Goal: Task Accomplishment & Management: Complete application form

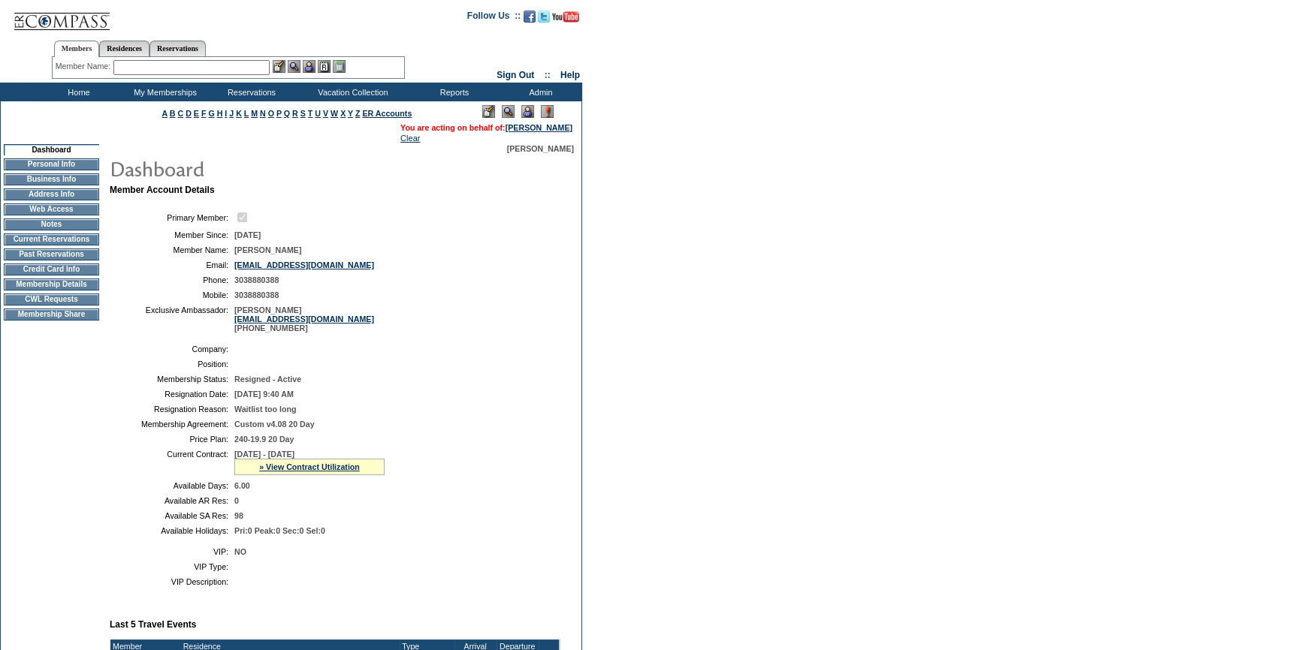
click at [56, 306] on td "CWL Requests" at bounding box center [51, 300] width 95 height 12
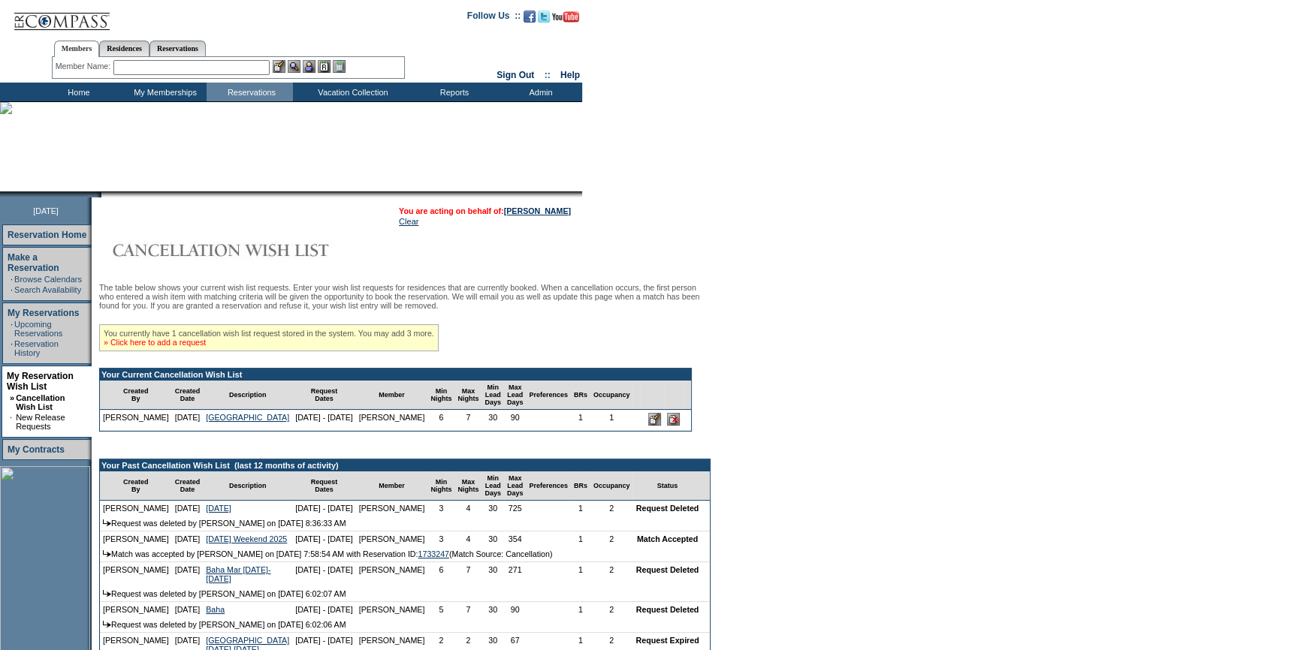
click at [201, 347] on link "» Click here to add a request" at bounding box center [155, 342] width 102 height 9
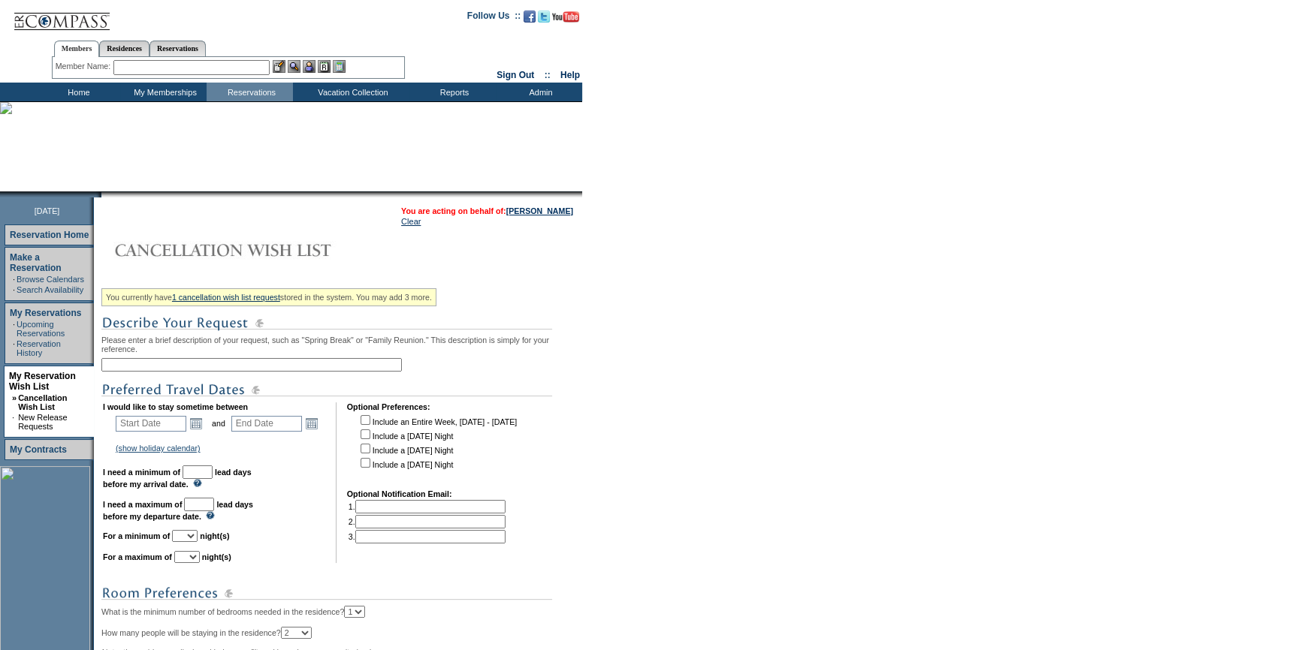
click at [246, 363] on input "text" at bounding box center [251, 365] width 300 height 14
type input "Sea Island 2027"
click at [199, 432] on link "Open the calendar popup." at bounding box center [196, 423] width 17 height 17
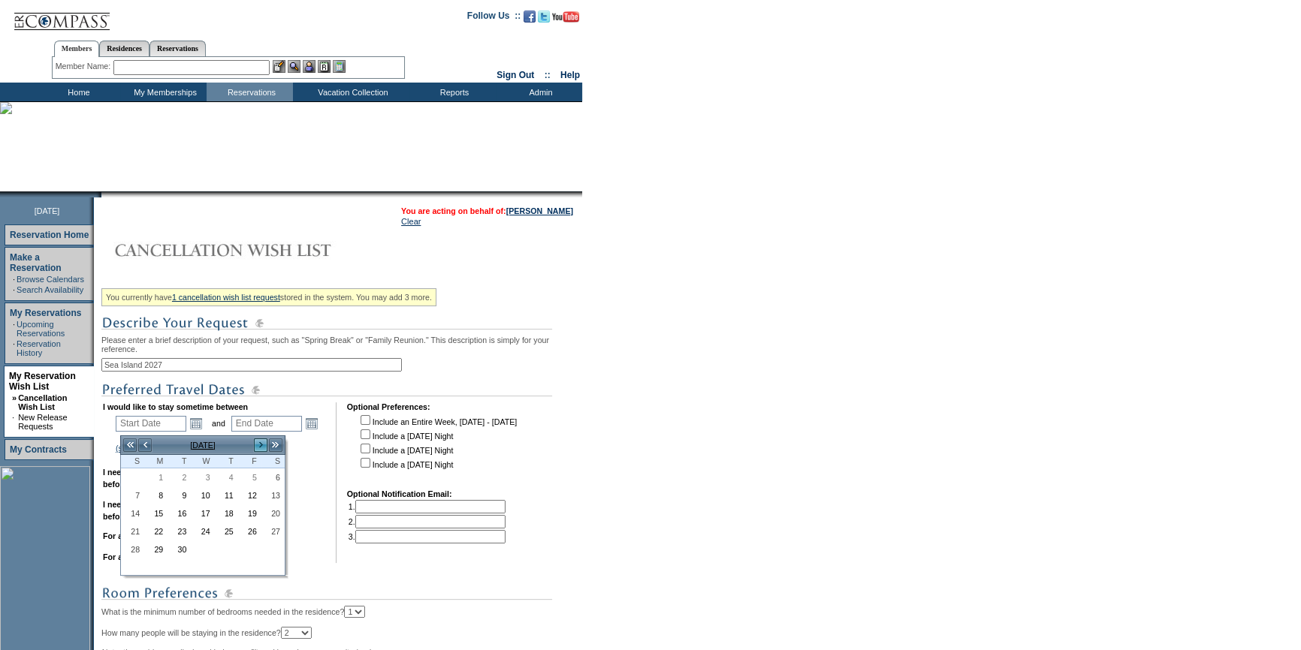
click at [257, 448] on link ">" at bounding box center [260, 445] width 15 height 15
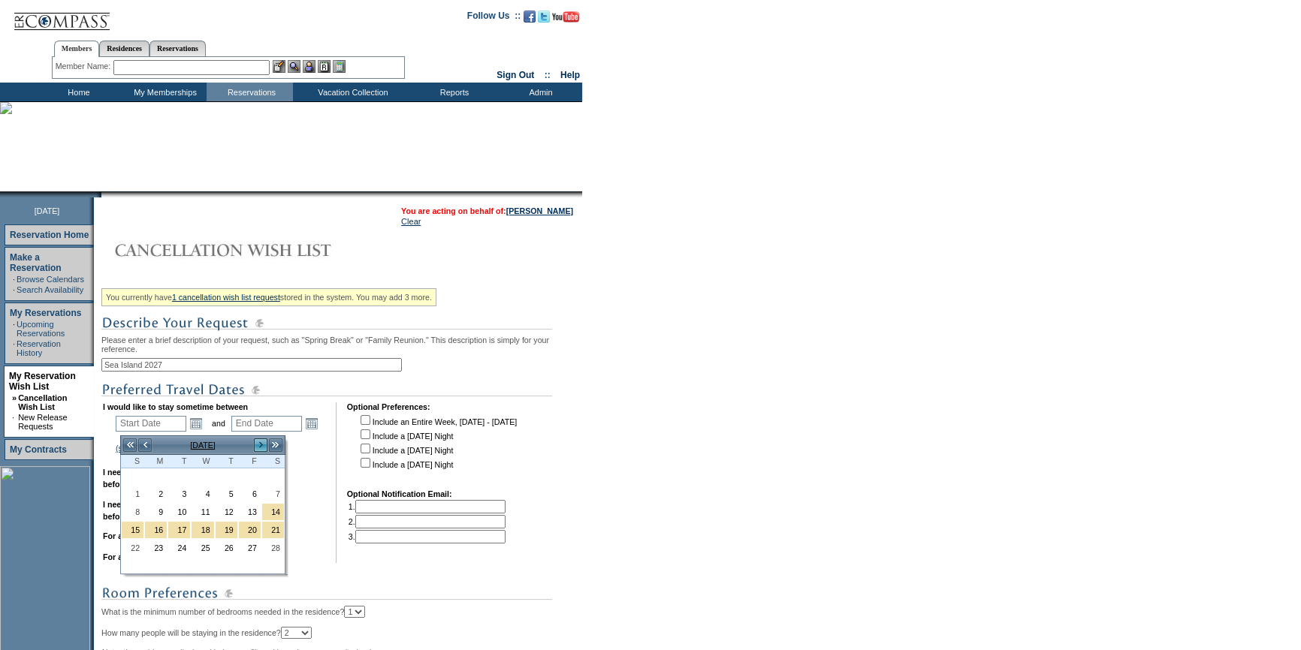
click at [257, 448] on link ">" at bounding box center [260, 445] width 15 height 15
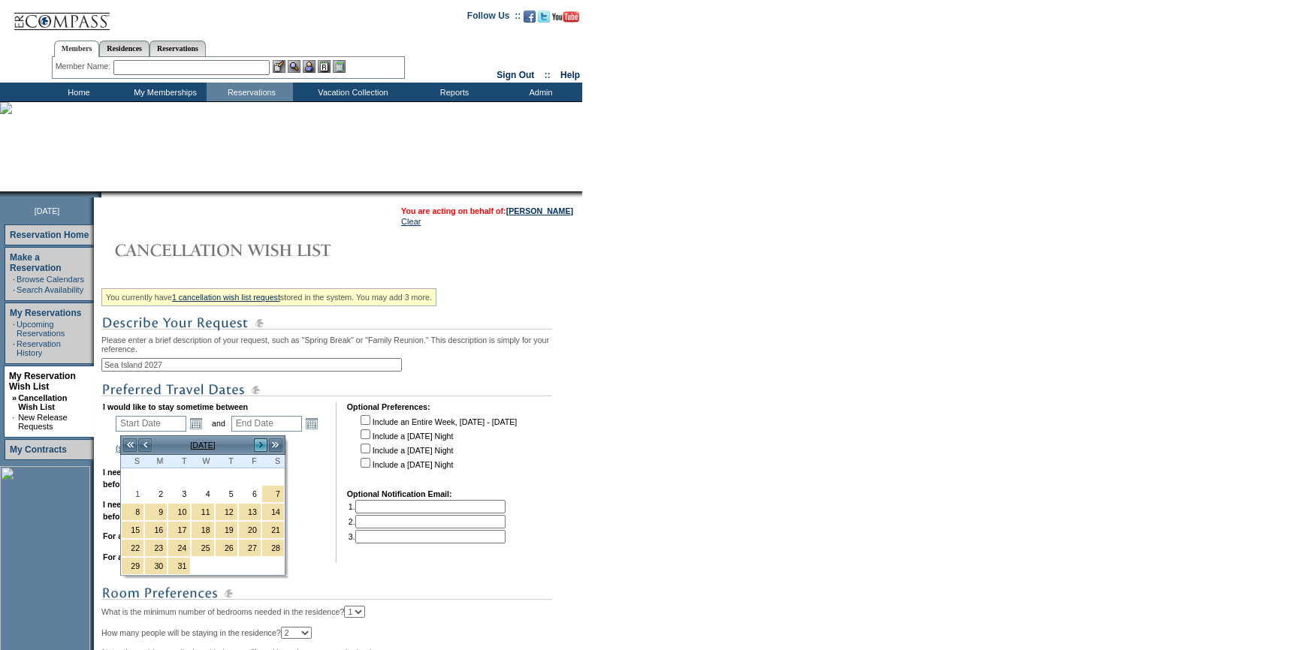
click at [257, 448] on link ">" at bounding box center [260, 445] width 15 height 15
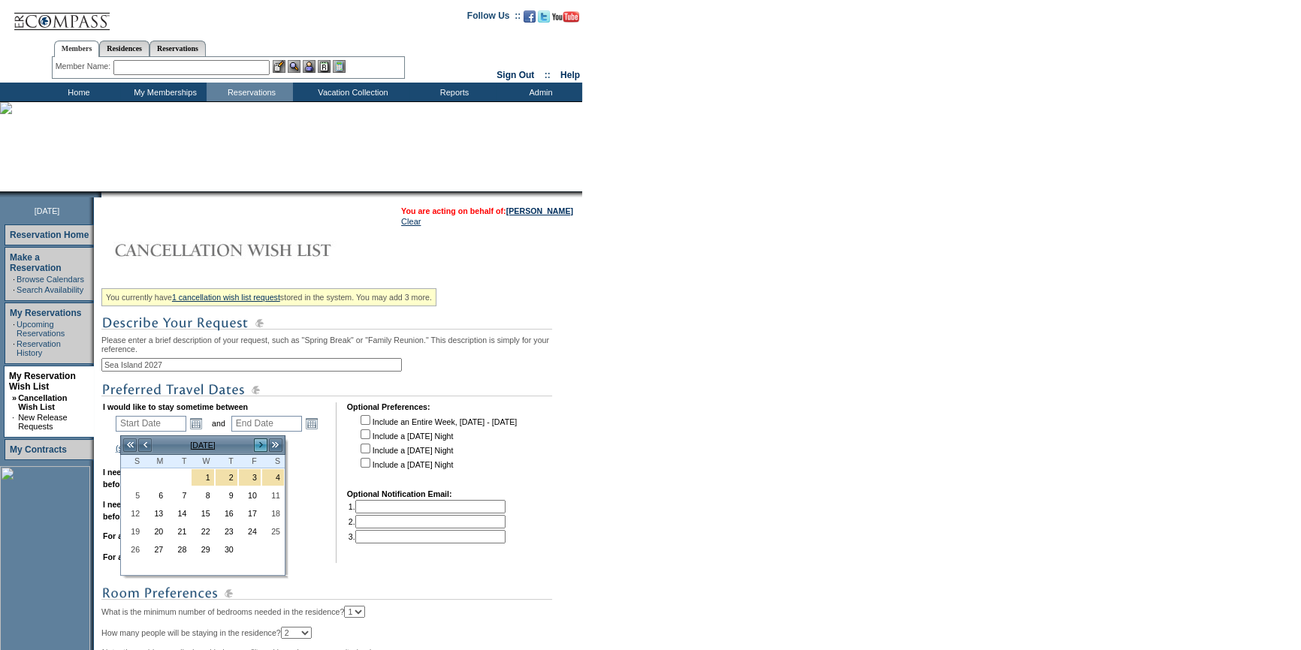
click at [257, 448] on link ">" at bounding box center [260, 445] width 15 height 15
click at [260, 451] on link ">" at bounding box center [260, 445] width 15 height 15
click at [203, 478] on link "1" at bounding box center [202, 477] width 22 height 17
type input "2026-07-01"
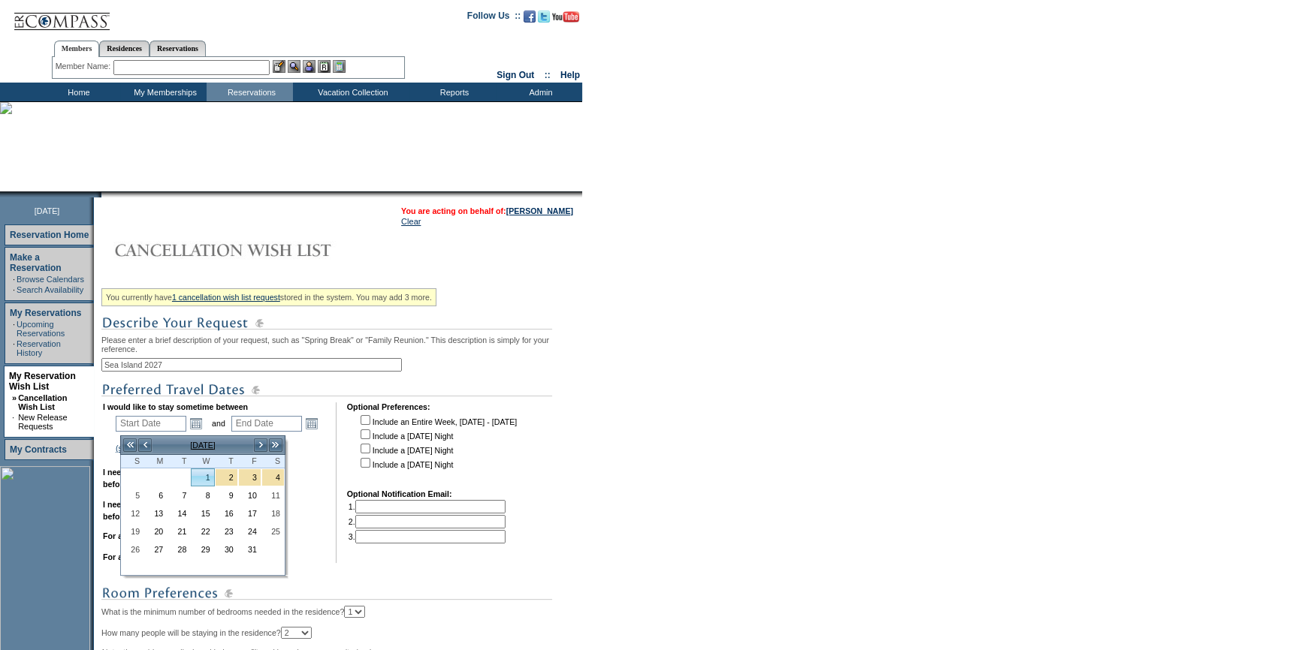
type input "2026-07-02"
type input "7/1/2026"
type input "7/2/2026"
type input "303"
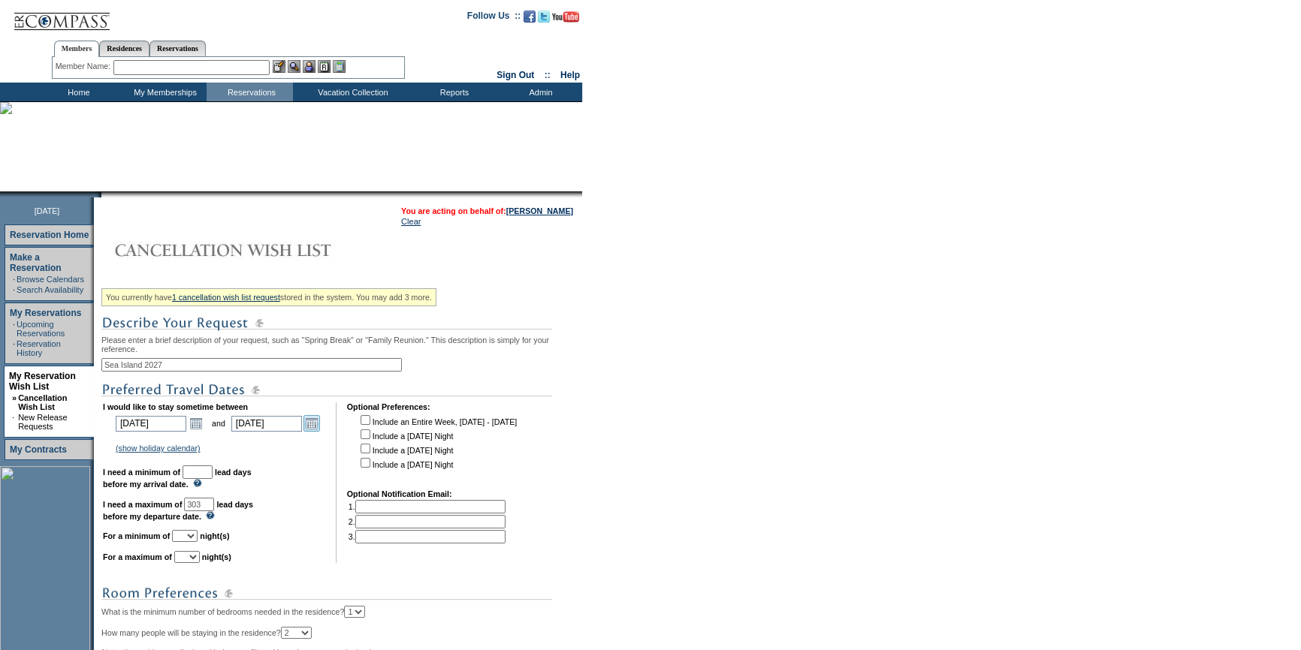
click at [317, 427] on link "Open the calendar popup." at bounding box center [311, 423] width 17 height 17
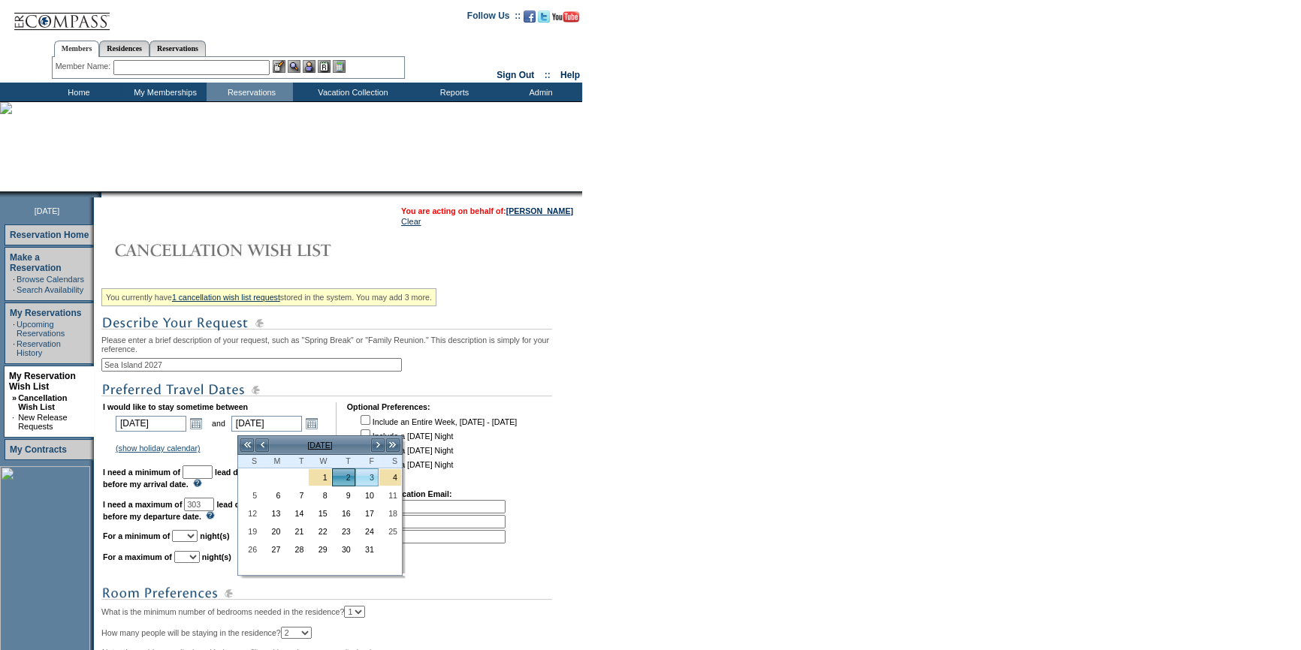
click at [368, 478] on link "3" at bounding box center [367, 477] width 22 height 17
type input "2026-07-03"
type input "7/3/2026"
type input "304"
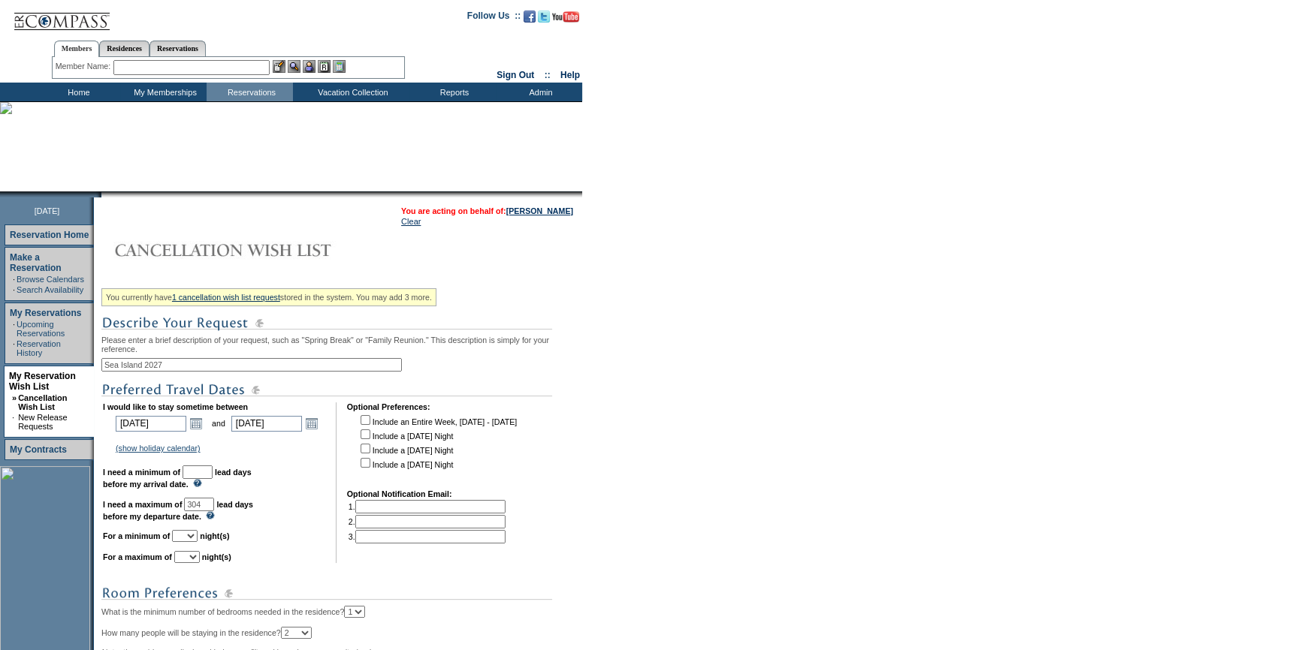
click at [213, 475] on input "text" at bounding box center [197, 473] width 30 height 14
type input "30"
click at [197, 541] on select "1 2 3 4 5 6 7 8 9 10 11 12 13 14" at bounding box center [185, 536] width 26 height 12
select select "2"
click at [190, 535] on select "1 2 3 4 5 6 7 8 9 10 11 12 13 14" at bounding box center [185, 536] width 26 height 12
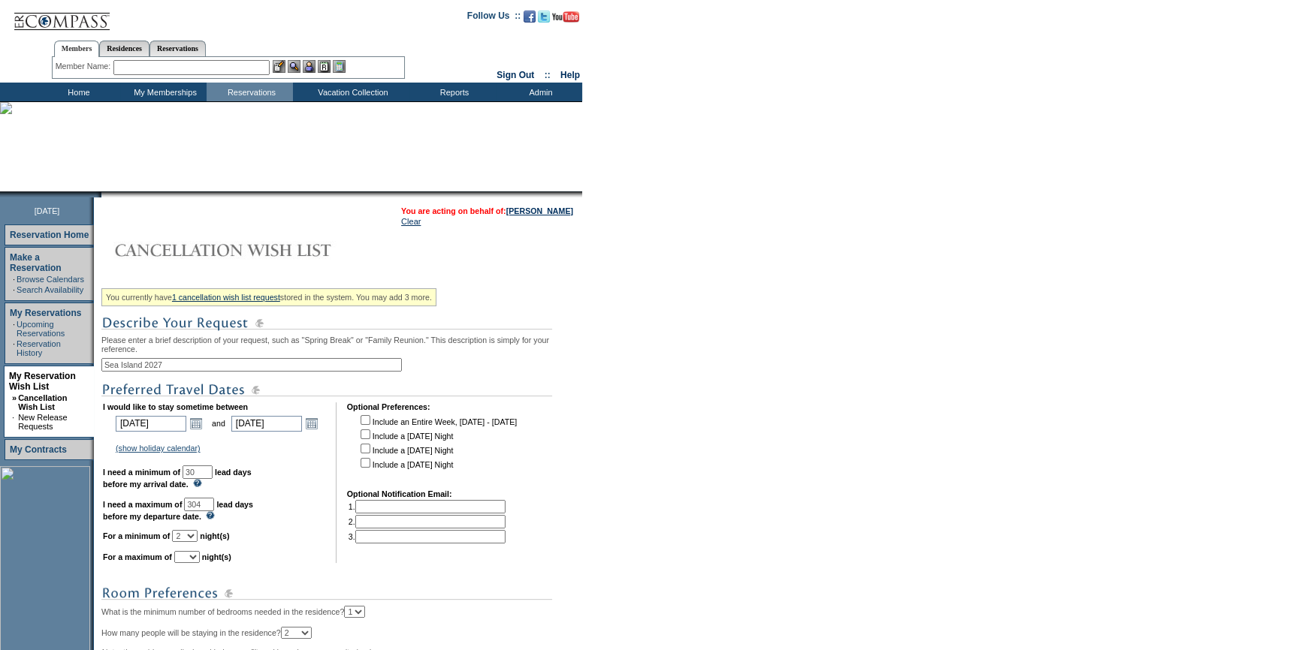
click at [200, 563] on select "1 2 3 4 5 6 7 8 9 10 11 12 13 14" at bounding box center [187, 557] width 26 height 12
select select "2"
click at [192, 558] on select "1 2 3 4 5 6 7 8 9 10 11 12 13 14" at bounding box center [187, 557] width 26 height 12
drag, startPoint x: 371, startPoint y: 434, endPoint x: 364, endPoint y: 453, distance: 20.0
click at [369, 439] on input "checkbox" at bounding box center [365, 435] width 10 height 10
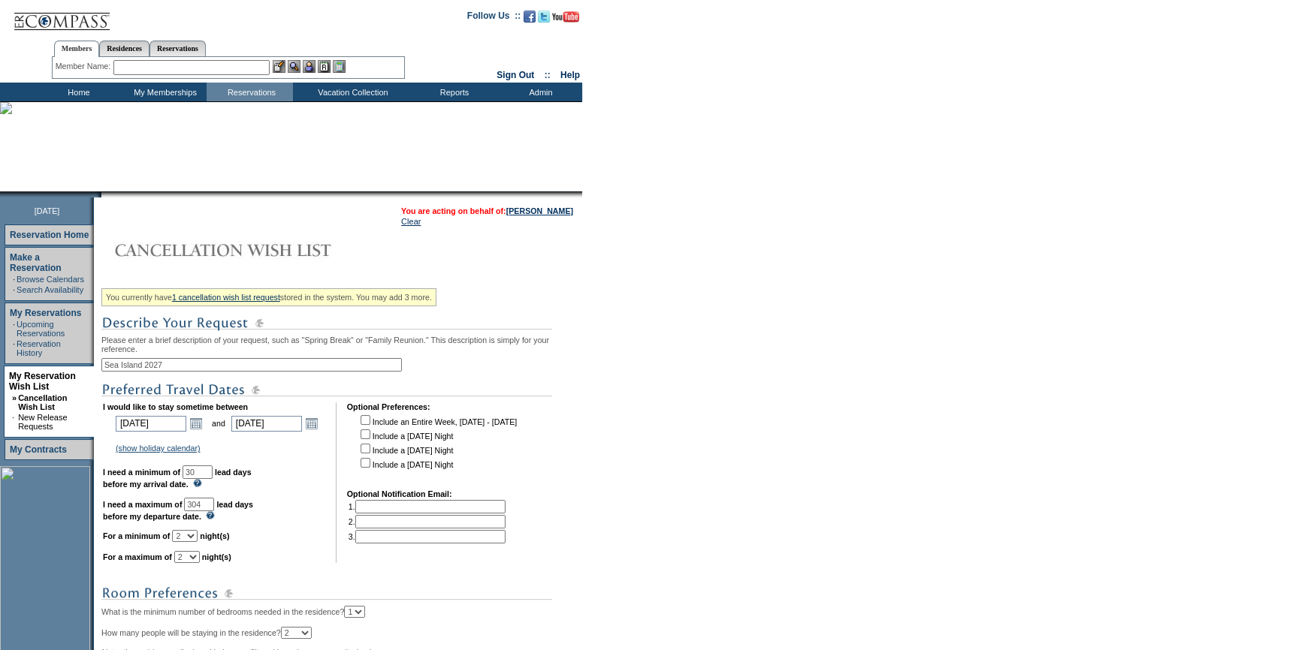
checkbox input "true"
click at [367, 451] on input "checkbox" at bounding box center [365, 449] width 10 height 10
checkbox input "true"
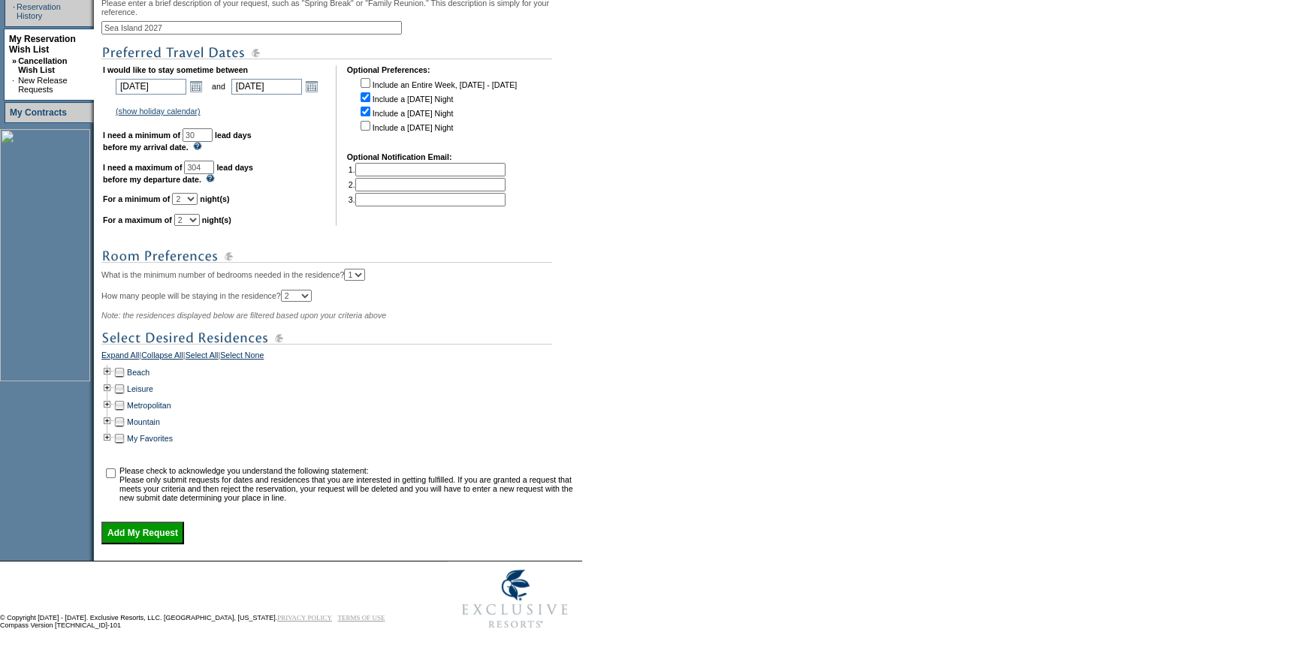
scroll to position [341, 0]
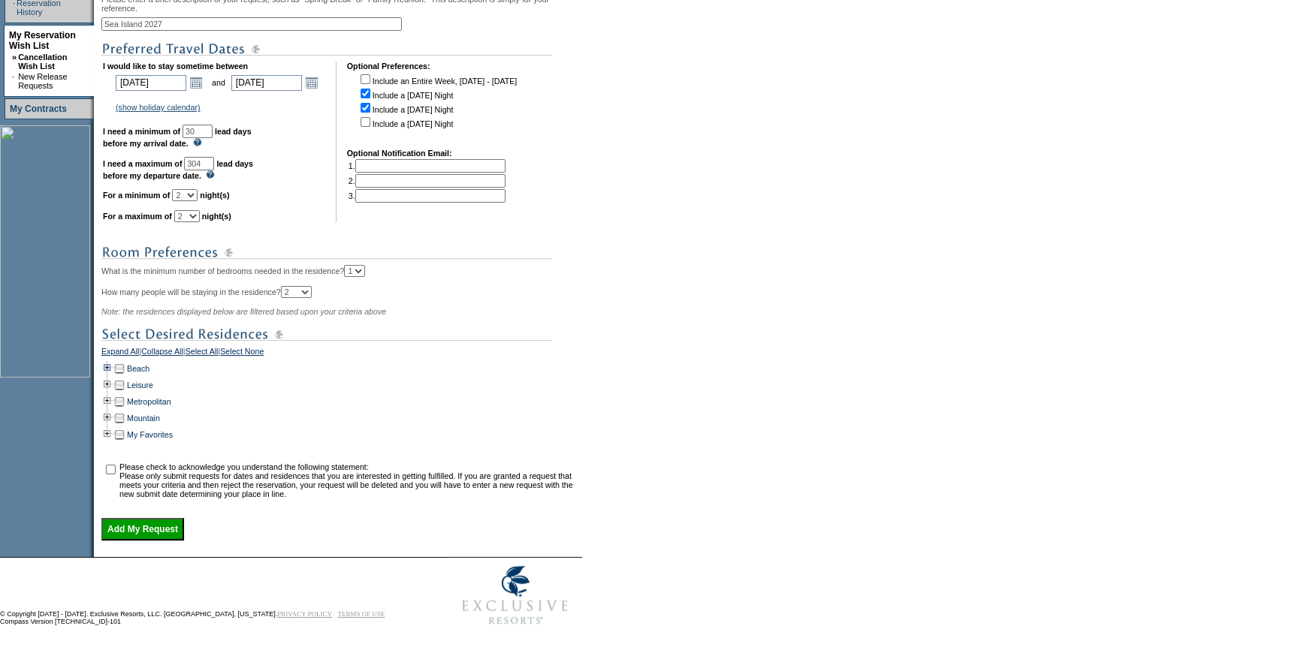
click at [113, 377] on td at bounding box center [107, 368] width 12 height 17
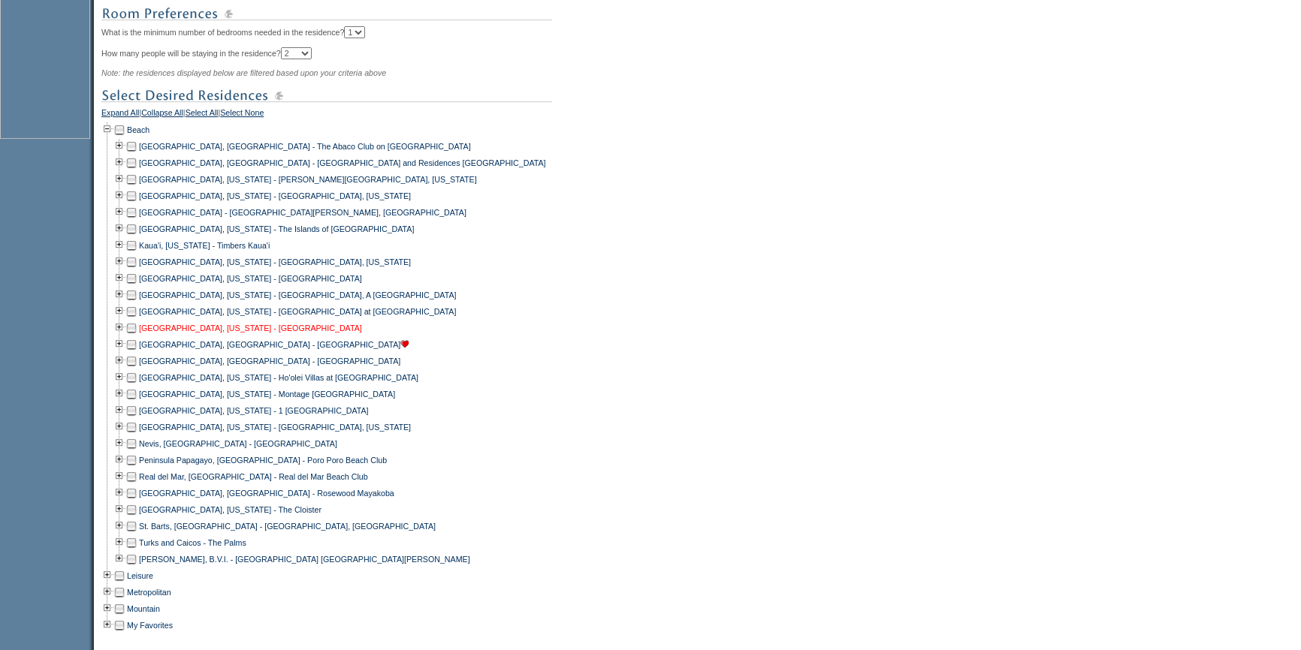
scroll to position [751, 0]
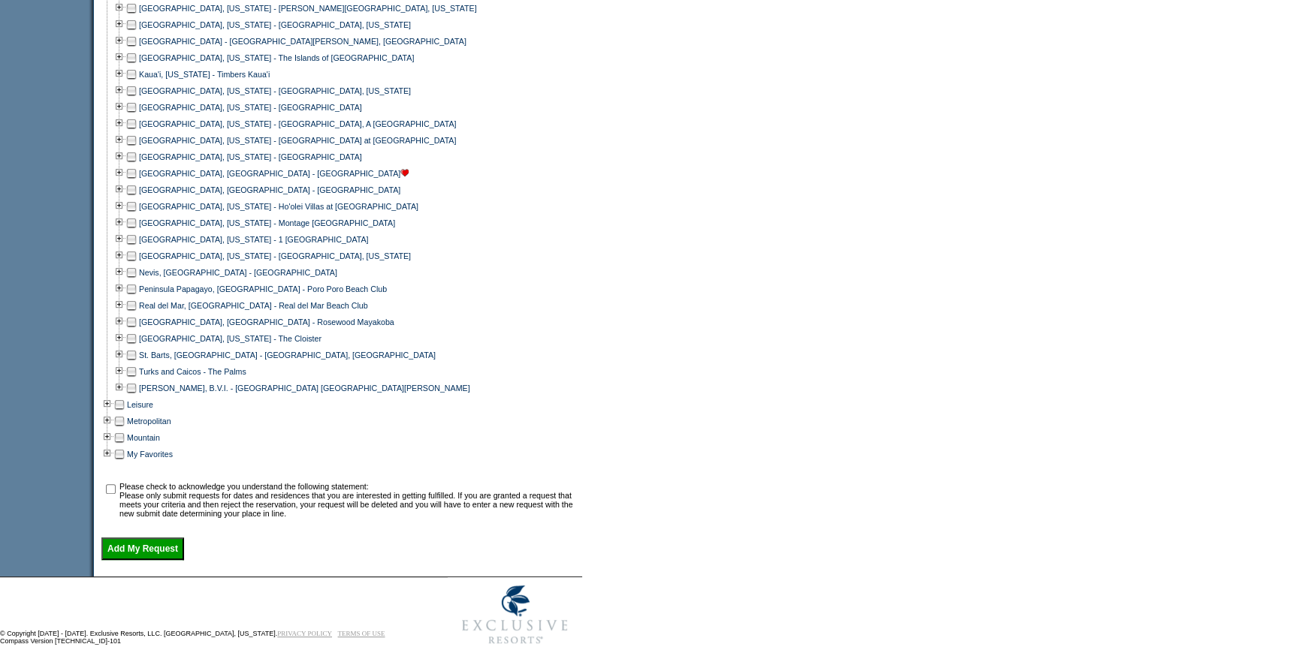
click at [131, 347] on td at bounding box center [131, 338] width 12 height 17
click at [113, 494] on input "checkbox" at bounding box center [111, 489] width 10 height 10
checkbox input "true"
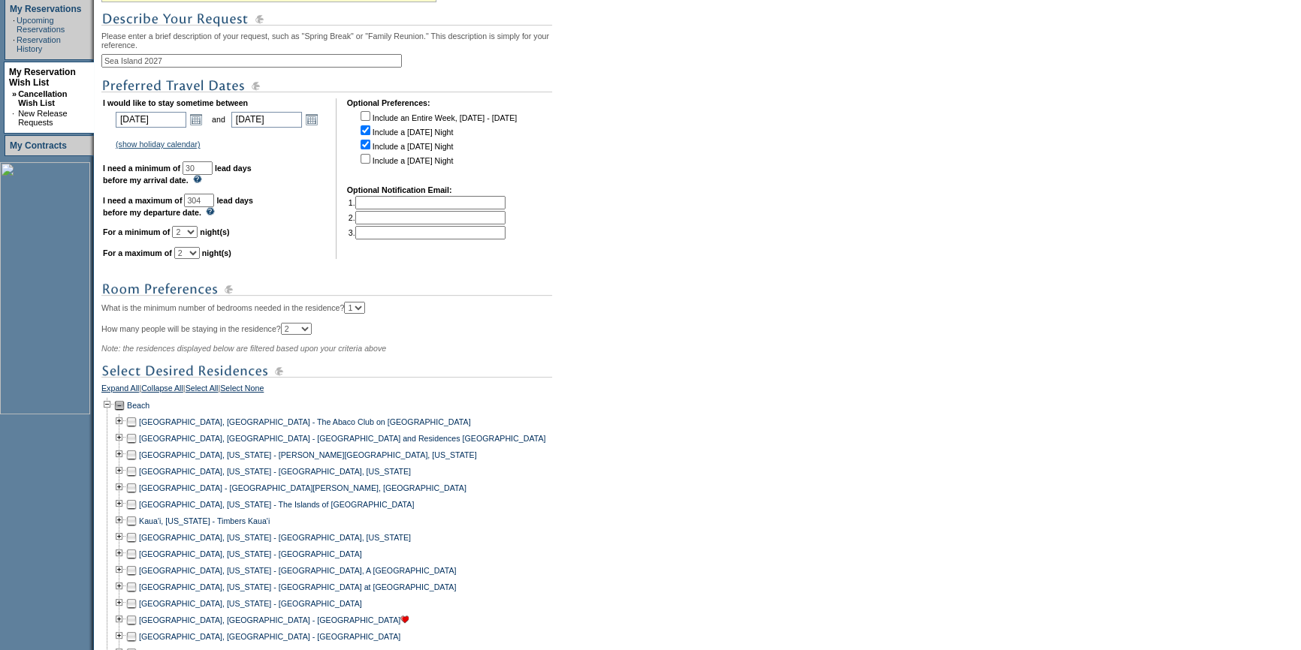
scroll to position [273, 0]
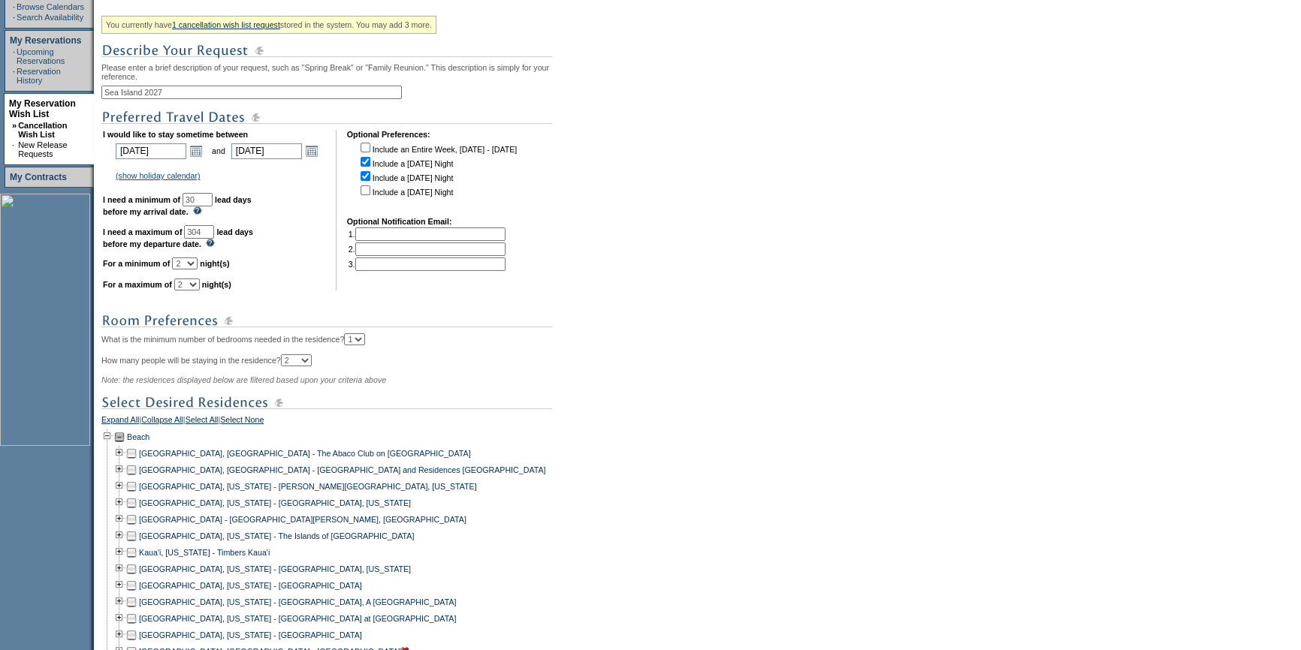
drag, startPoint x: 232, startPoint y: 233, endPoint x: 50, endPoint y: 213, distance: 182.8
click at [50, 213] on tr "September 2, 2025 Reservation Home Make a Reservation · Browse Calendars · Sear…" at bounding box center [291, 490] width 582 height 1130
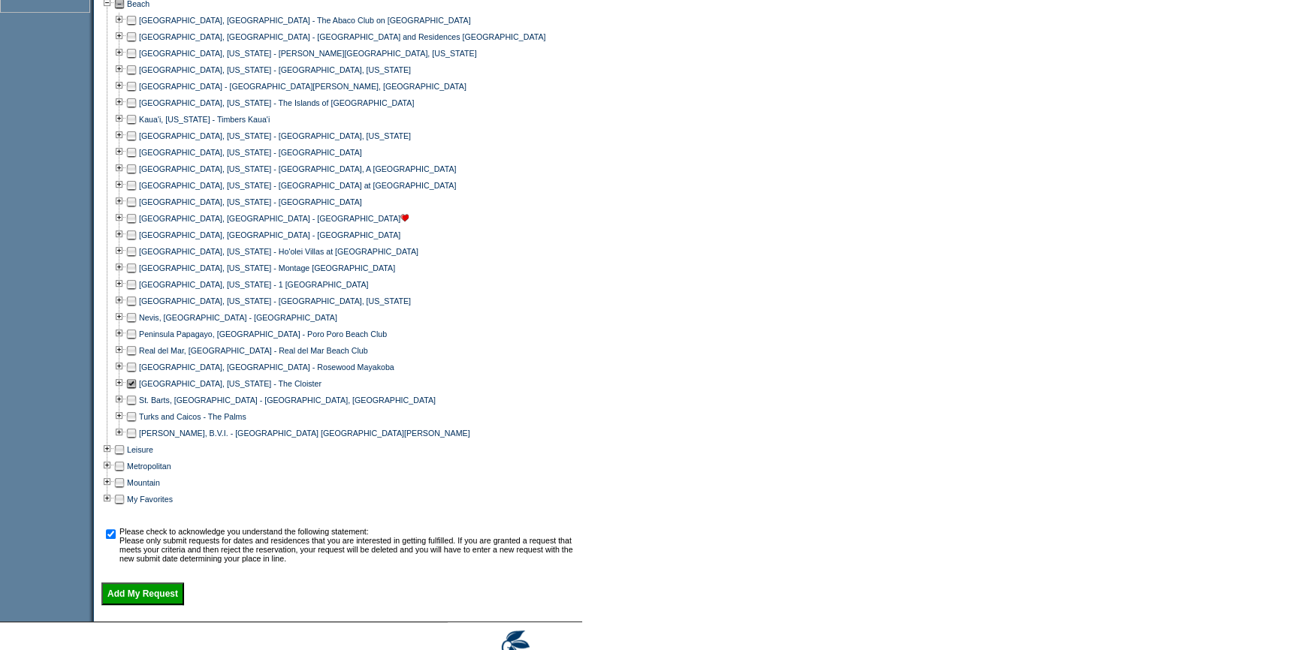
scroll to position [751, 0]
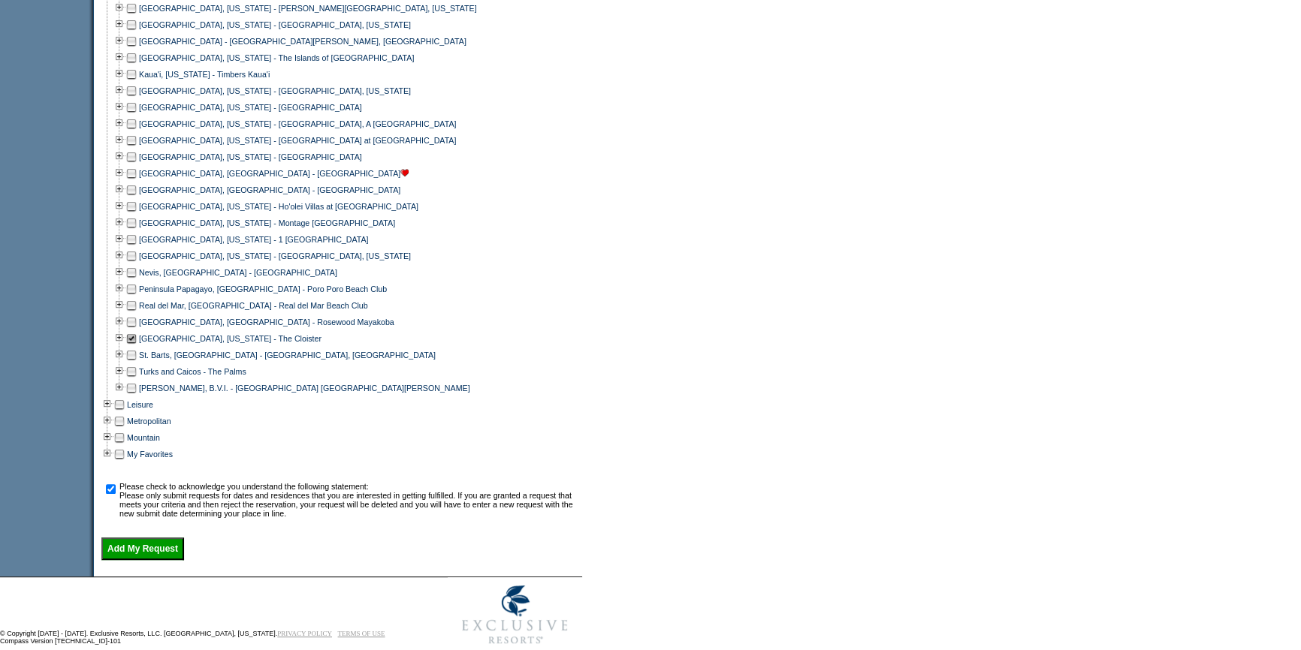
type input "91"
click at [184, 559] on input "Add My Request" at bounding box center [142, 549] width 83 height 23
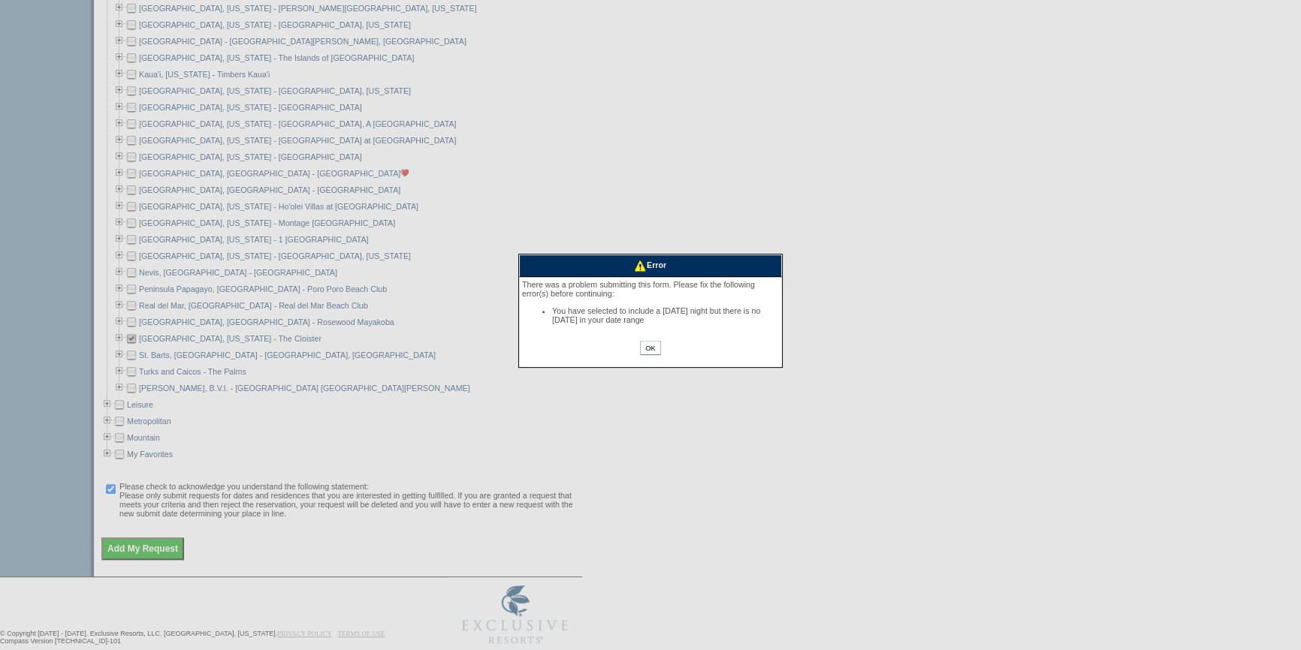
click at [655, 352] on input "OK" at bounding box center [650, 348] width 20 height 14
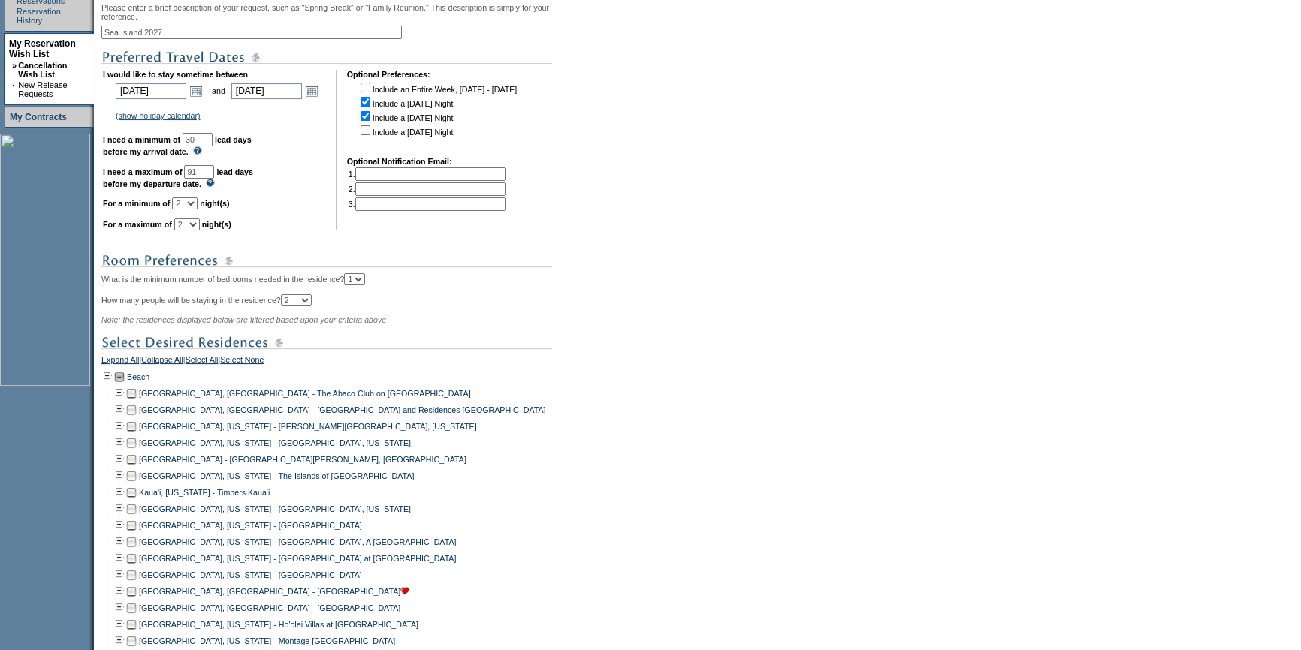
scroll to position [273, 0]
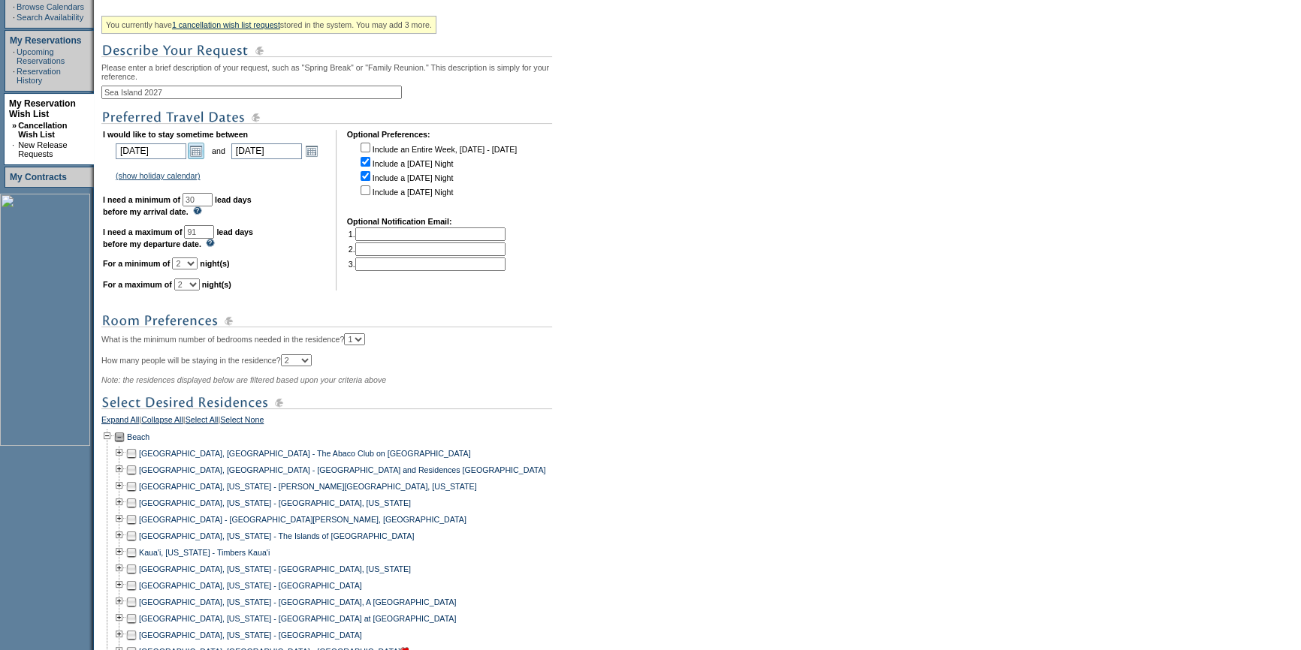
click at [201, 150] on link "Open the calendar popup." at bounding box center [196, 151] width 17 height 17
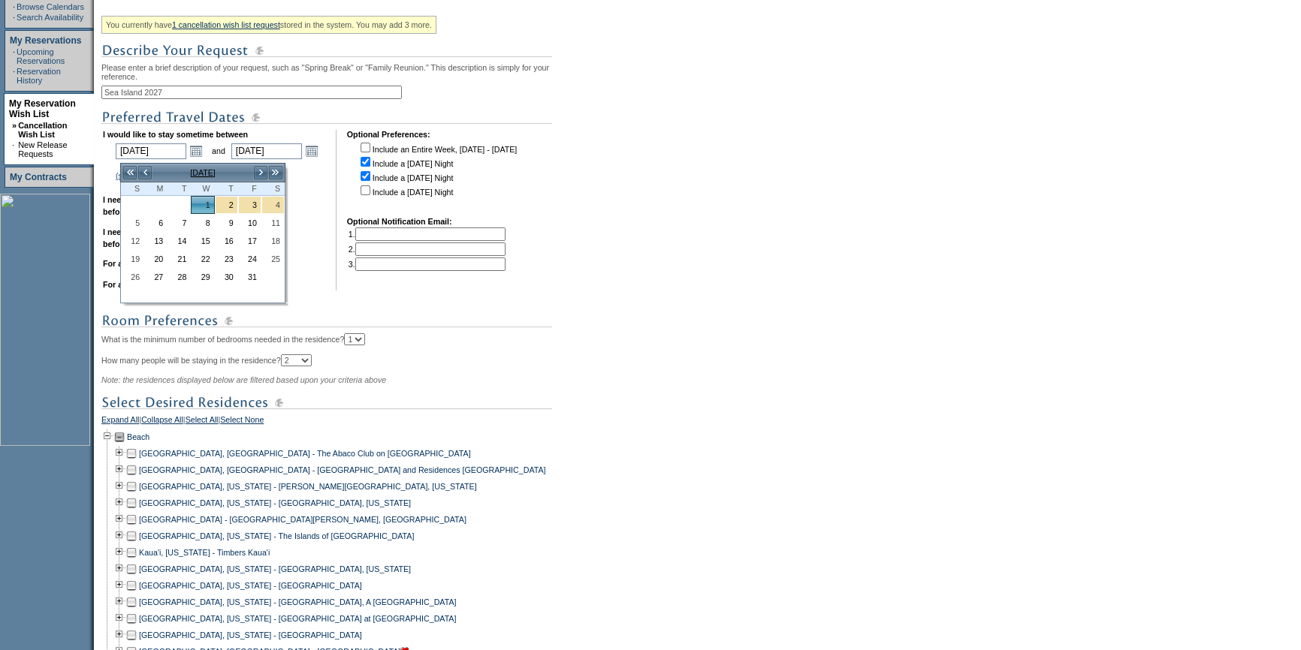
click at [370, 179] on input "checkbox" at bounding box center [365, 176] width 10 height 10
checkbox input "false"
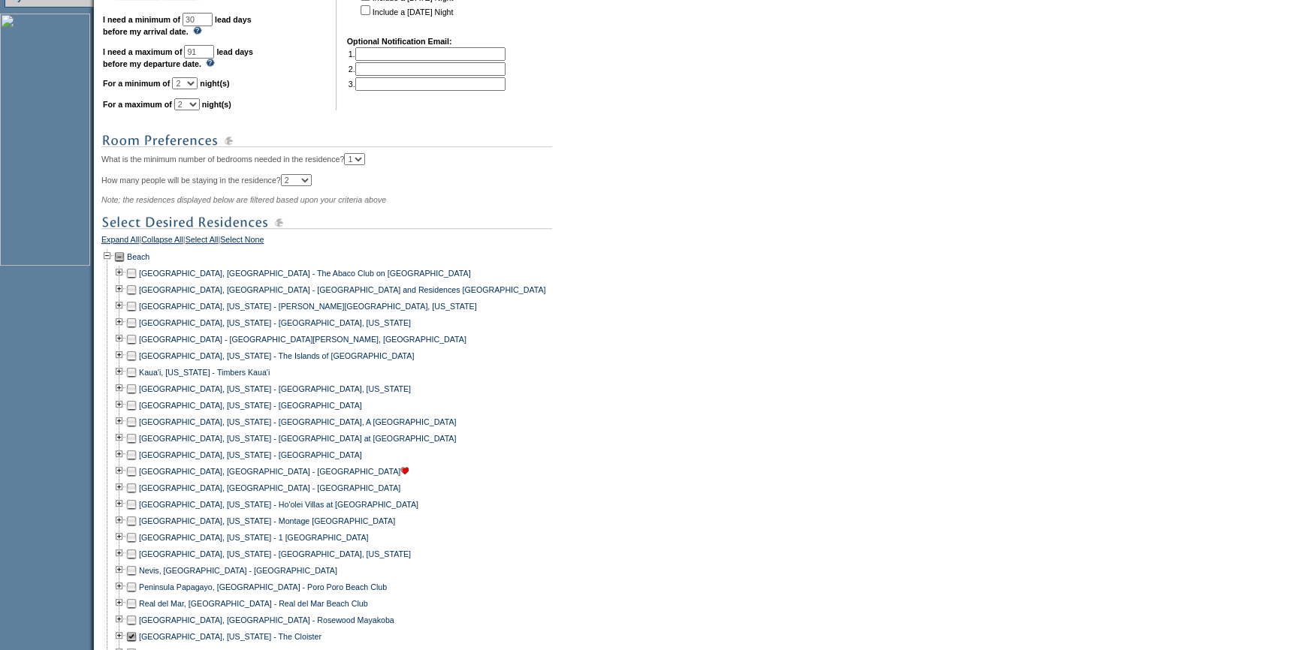
scroll to position [789, 0]
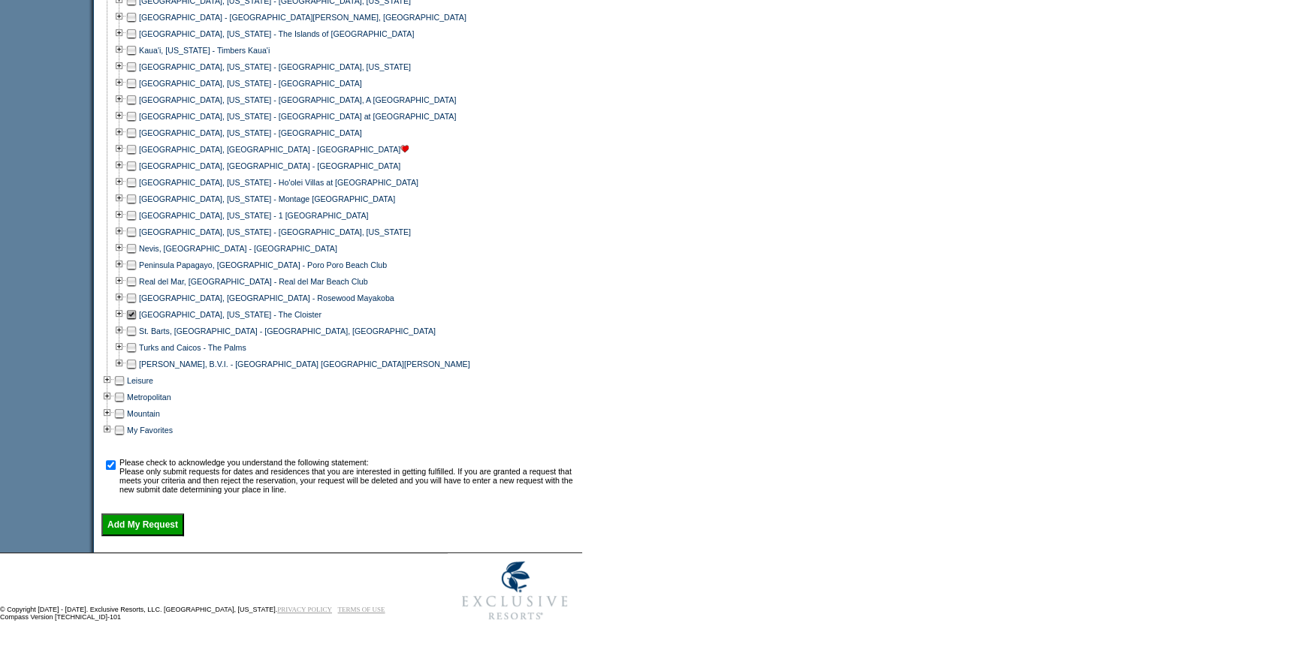
click at [179, 529] on input "Add My Request" at bounding box center [142, 525] width 83 height 23
